Goal: Check status: Check status

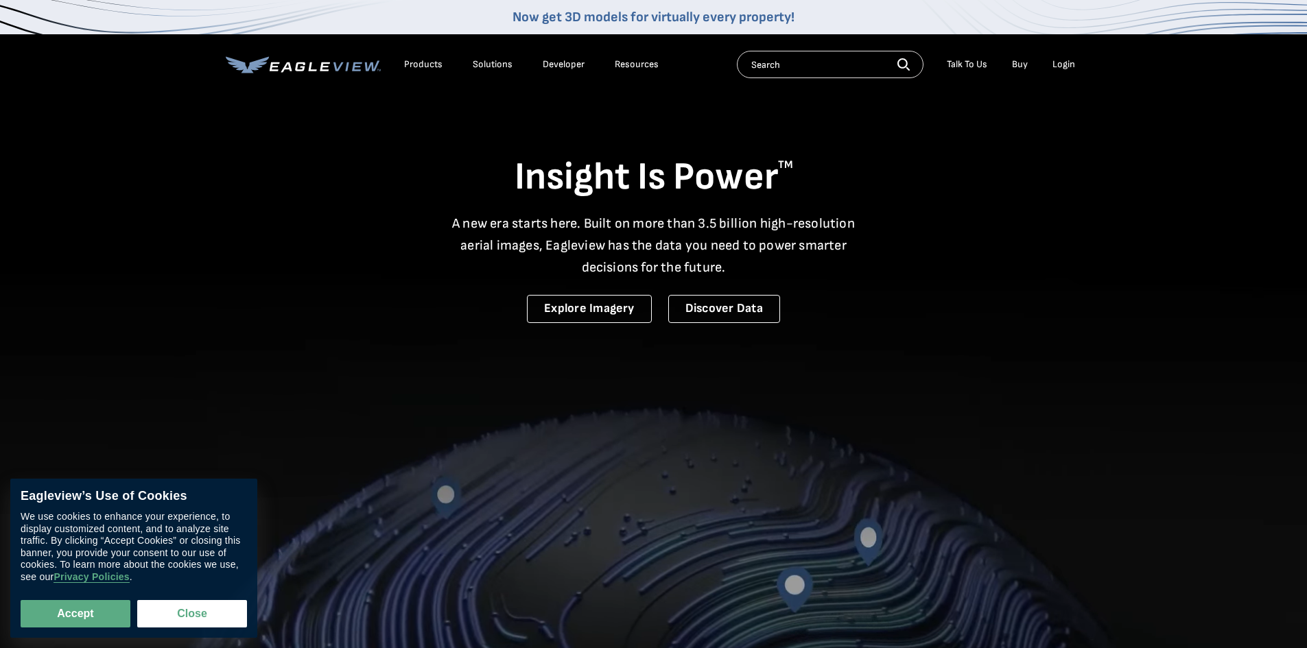
click at [1064, 68] on div "Login" at bounding box center [1063, 64] width 23 height 12
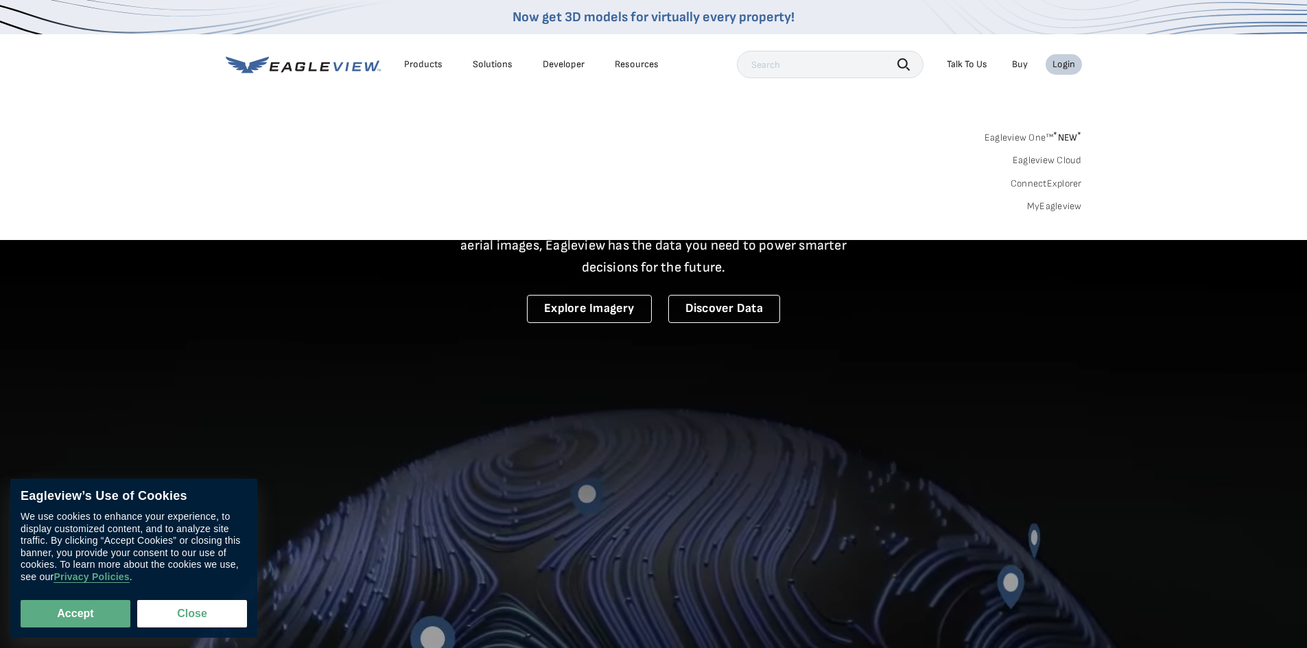
click at [1052, 65] on div "Login" at bounding box center [1063, 64] width 23 height 12
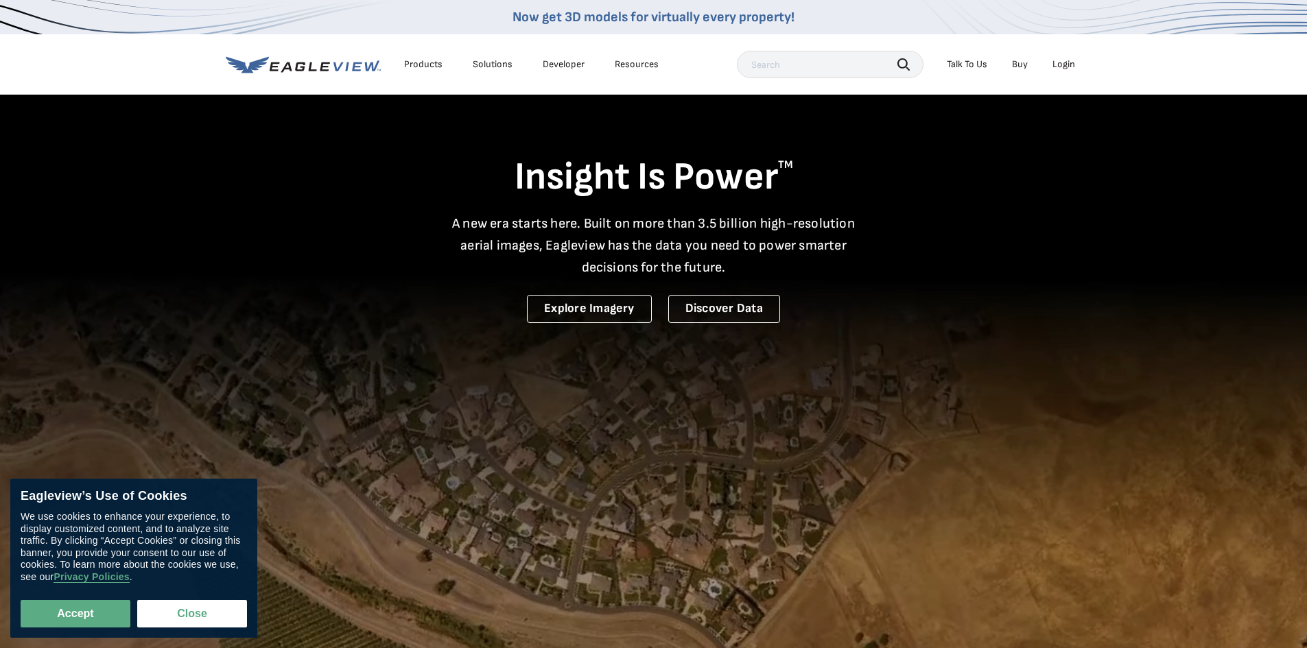
click at [1069, 67] on div "Login" at bounding box center [1063, 64] width 23 height 12
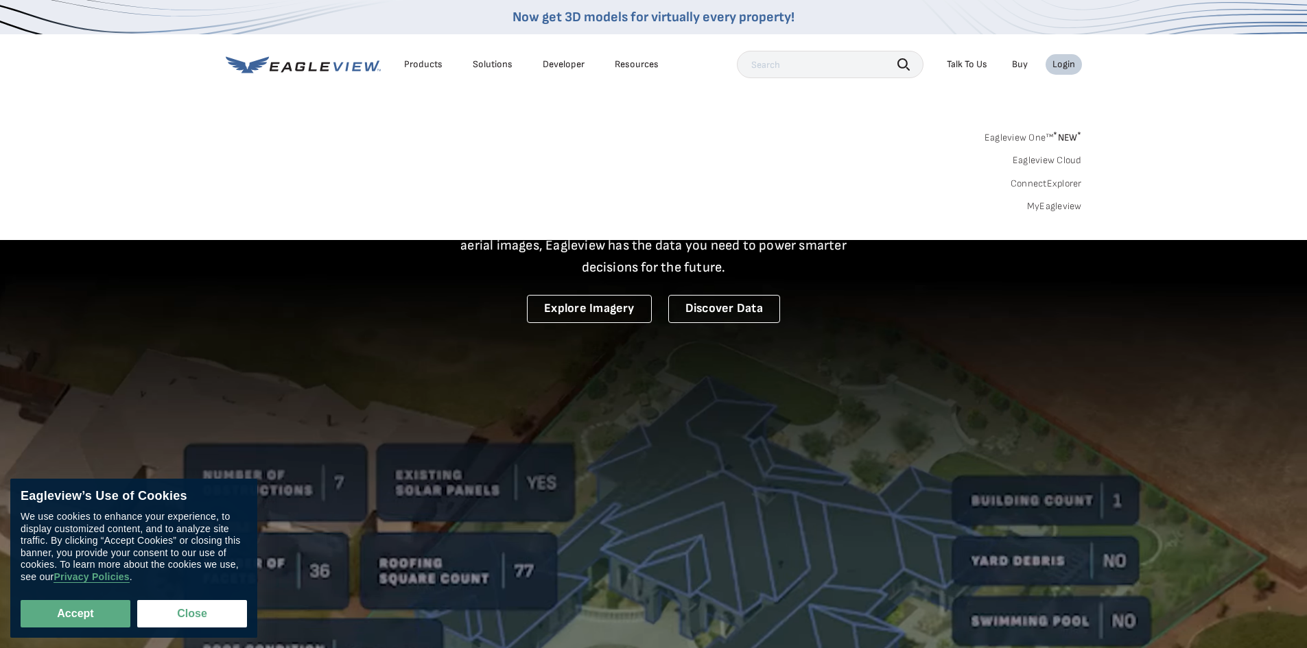
click at [1061, 204] on link "MyEagleview" at bounding box center [1054, 206] width 55 height 12
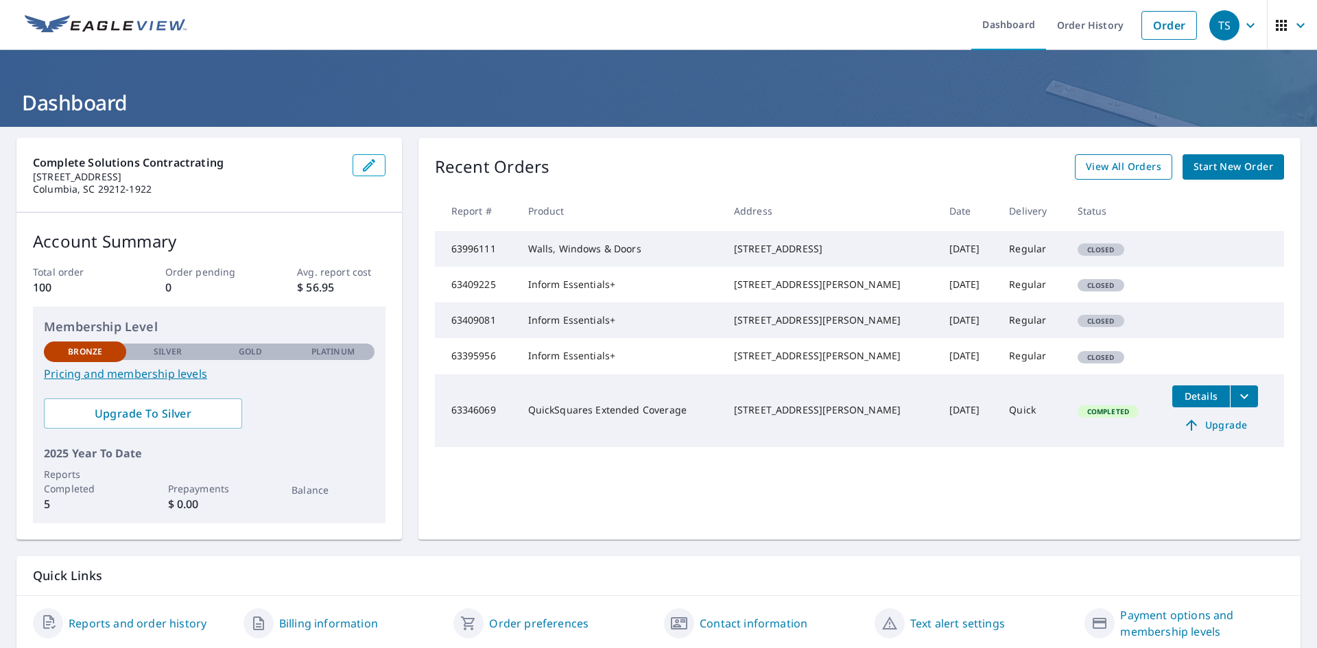
click at [1097, 160] on span "View All Orders" at bounding box center [1123, 166] width 75 height 17
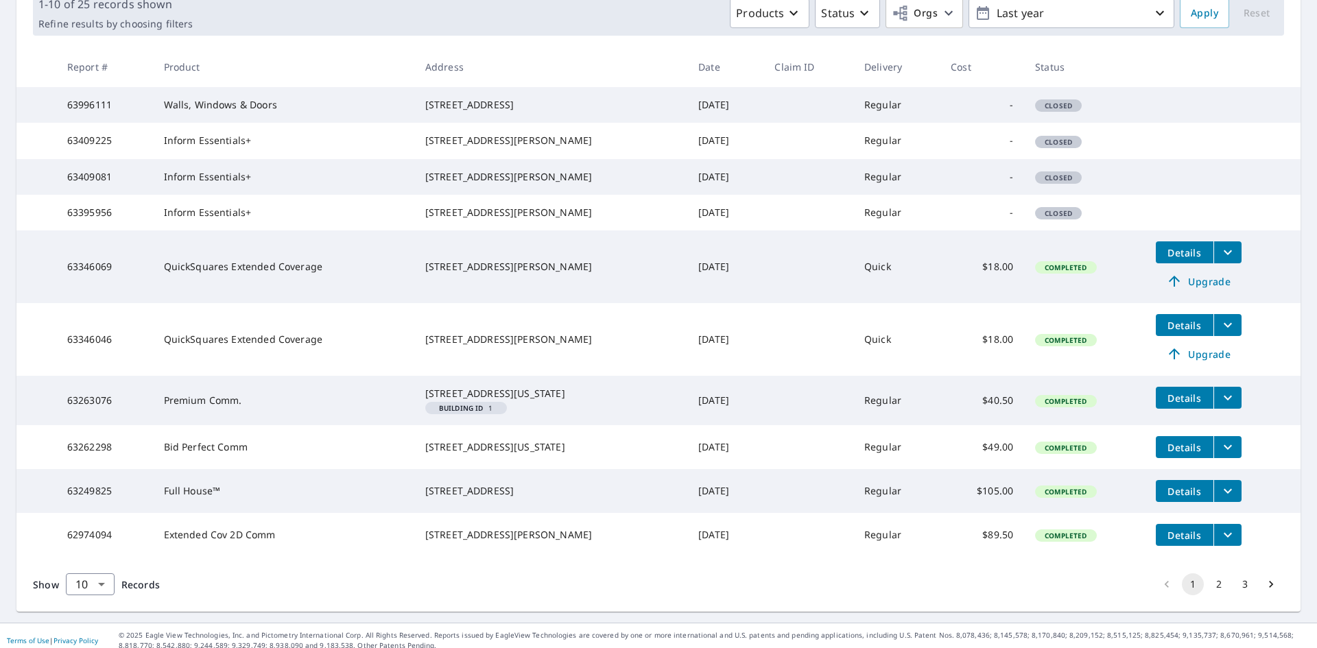
scroll to position [274, 0]
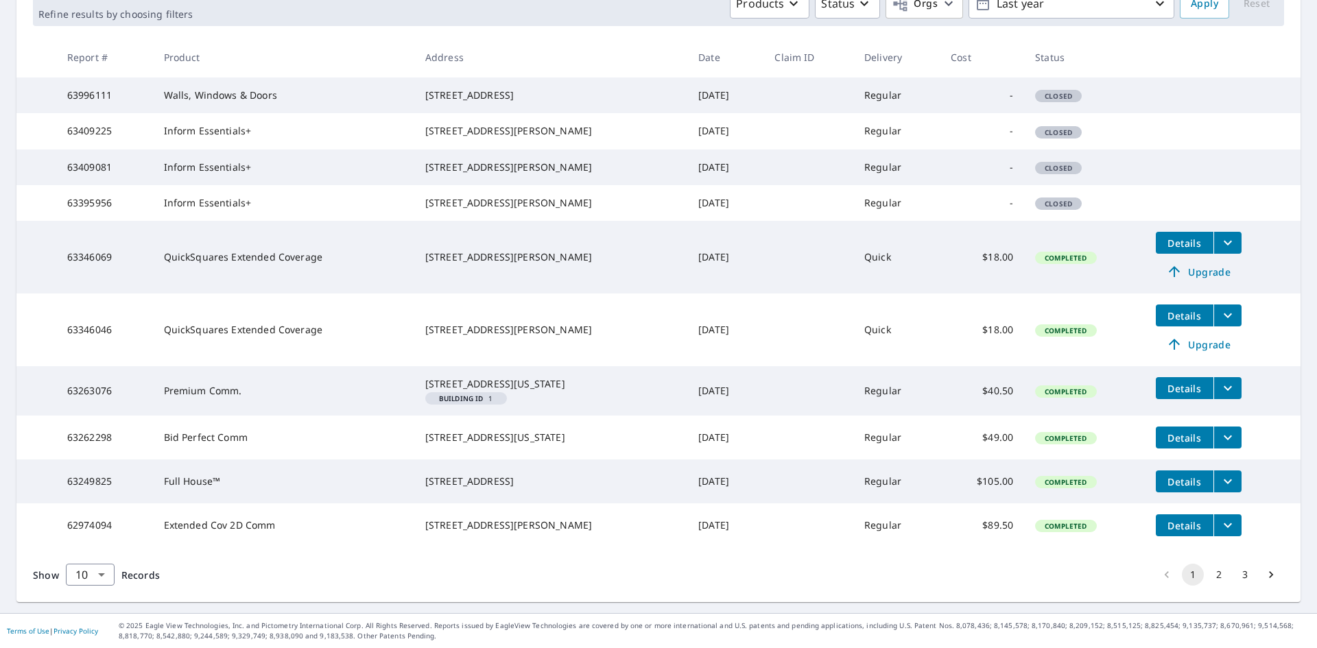
click at [1208, 586] on button "2" at bounding box center [1219, 575] width 22 height 22
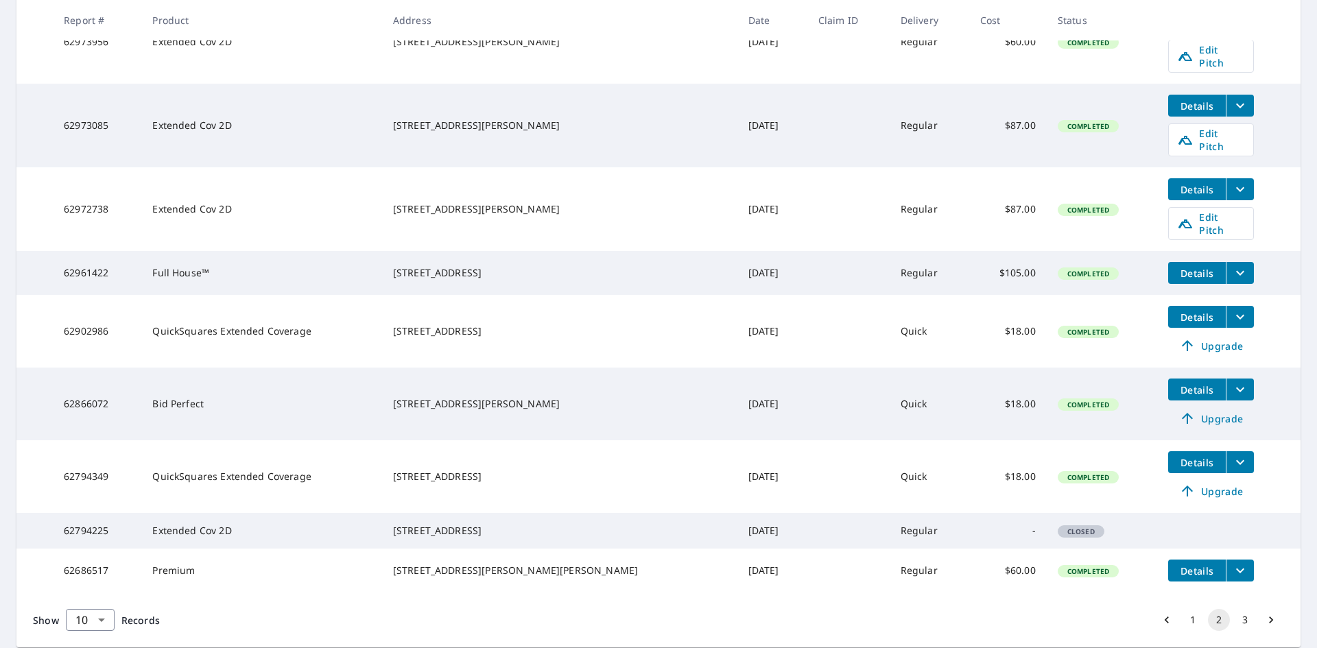
scroll to position [412, 0]
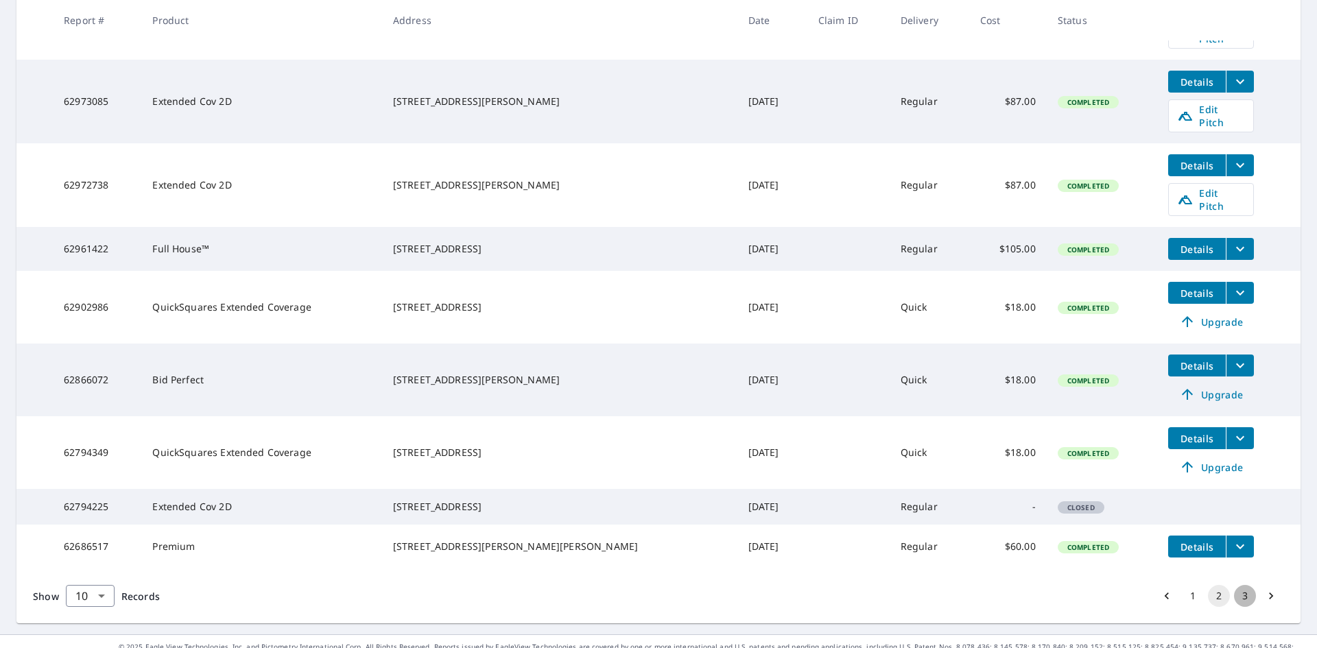
click at [1239, 585] on button "3" at bounding box center [1245, 596] width 22 height 22
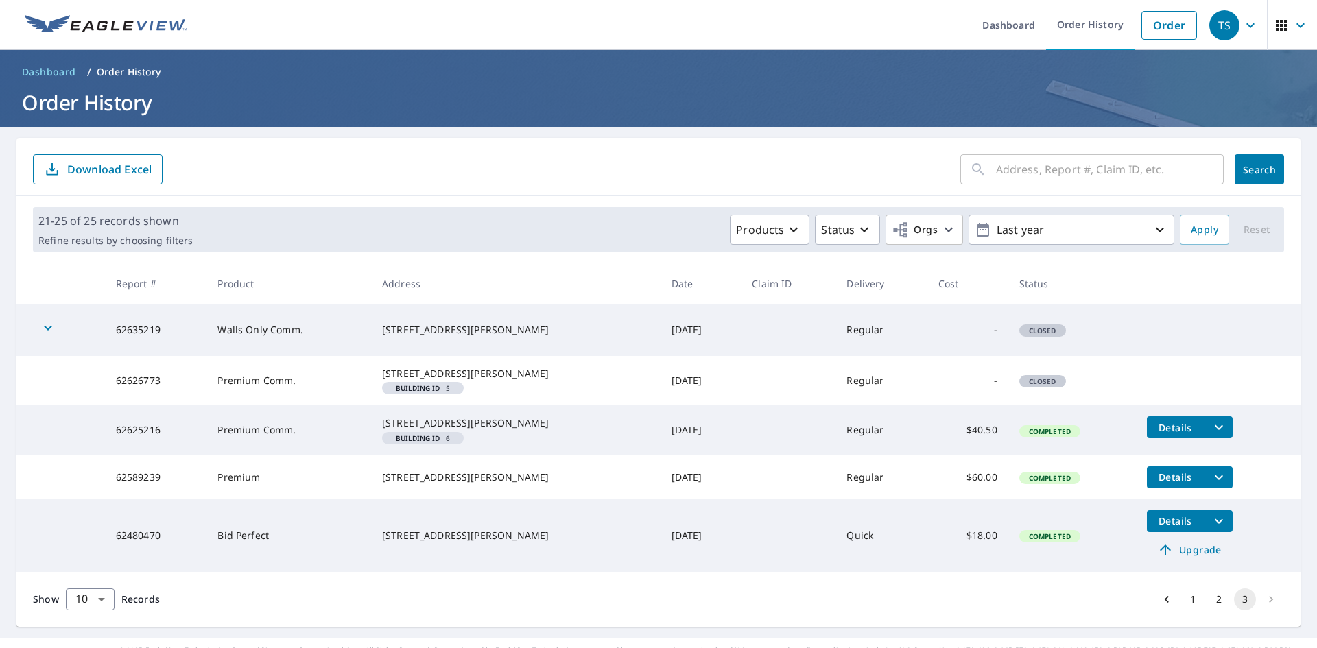
scroll to position [58, 0]
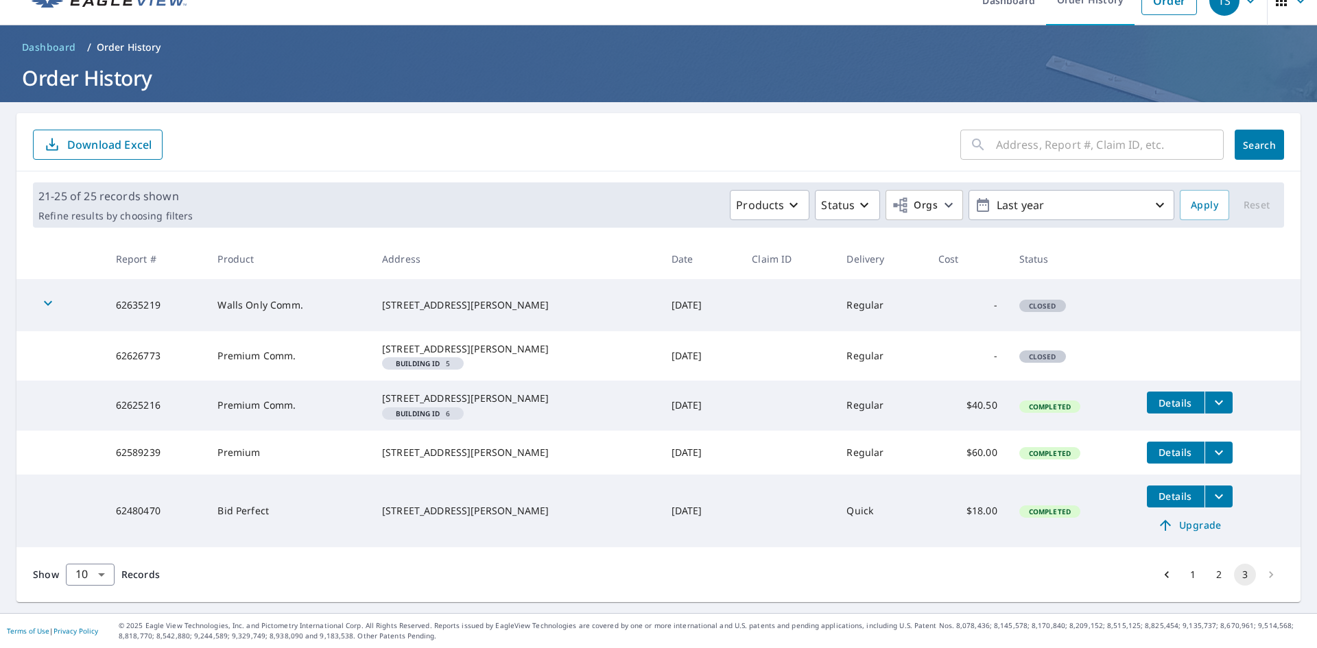
click at [1163, 446] on span "Details" at bounding box center [1175, 452] width 41 height 13
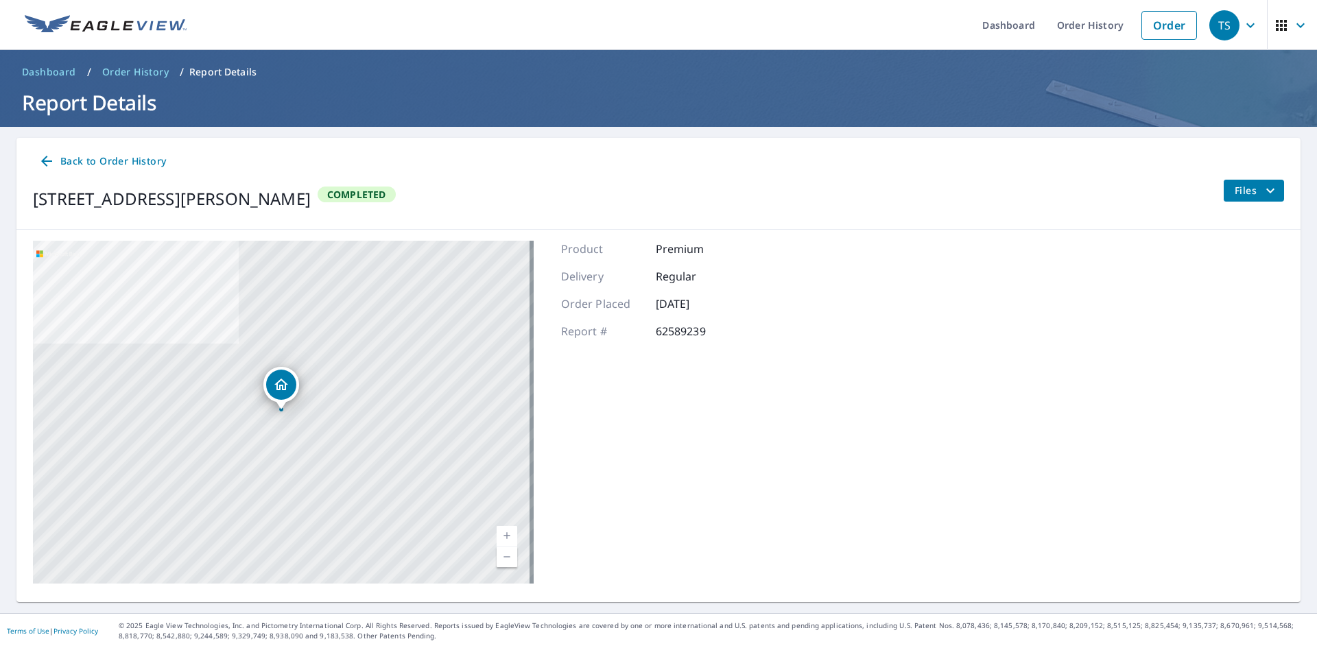
click at [1262, 191] on icon "filesDropdownBtn-62589239" at bounding box center [1270, 190] width 16 height 16
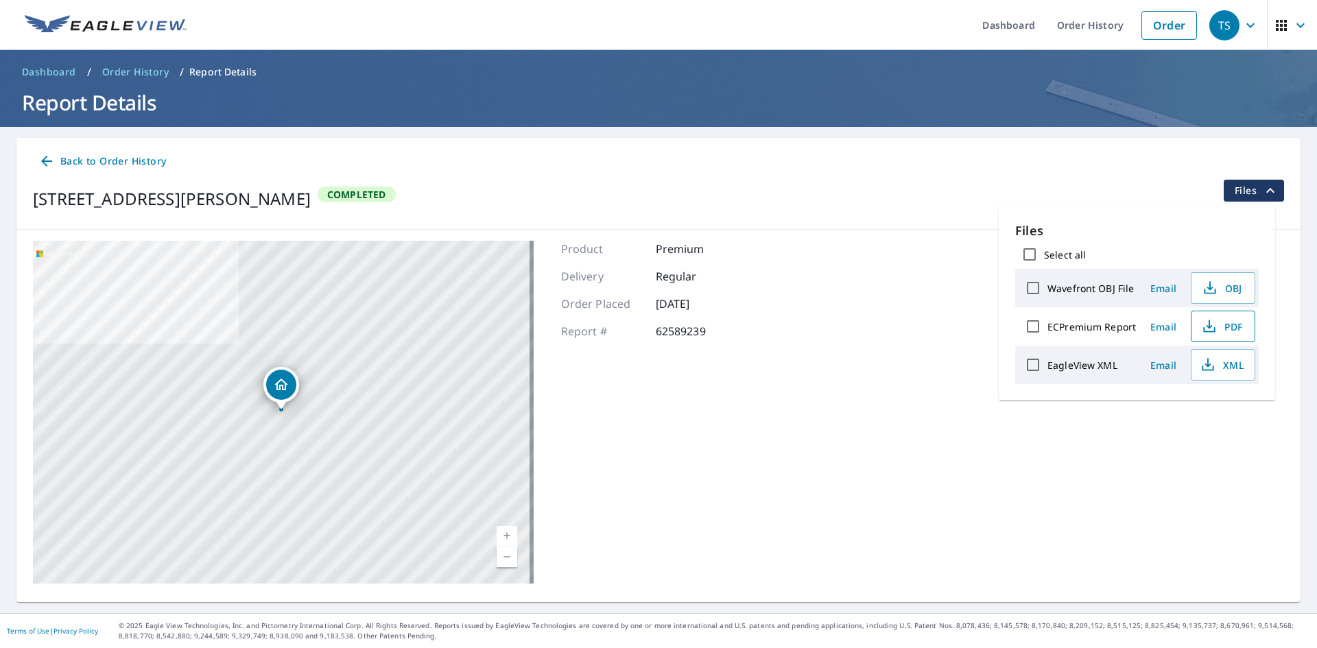
click at [1233, 327] on span "PDF" at bounding box center [1222, 326] width 44 height 16
